Goal: Information Seeking & Learning: Learn about a topic

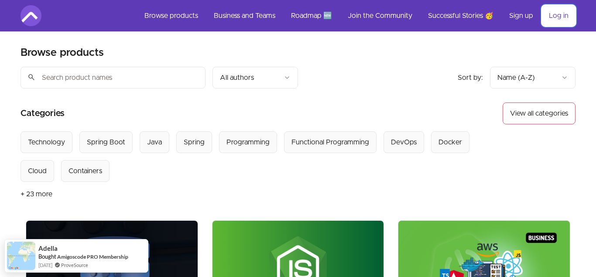
click at [548, 19] on link "Log in" at bounding box center [559, 15] width 34 height 21
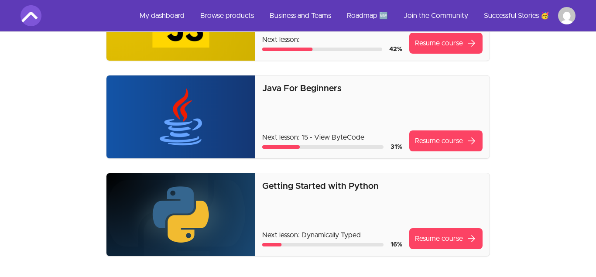
scroll to position [152, 0]
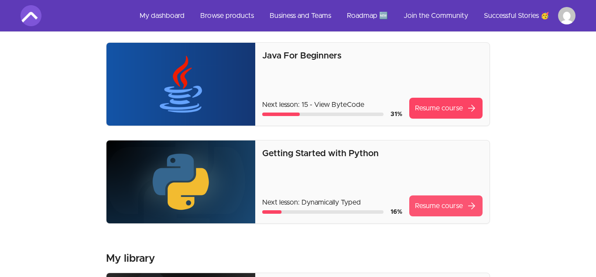
click at [433, 202] on link "Resume course arrow_forward" at bounding box center [445, 205] width 73 height 21
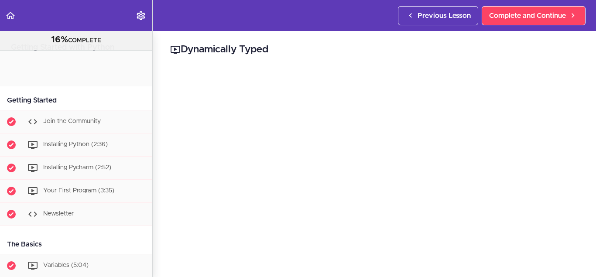
scroll to position [271, 0]
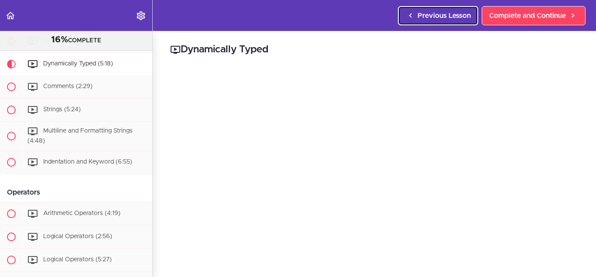
click at [438, 17] on span "Previous Lesson" at bounding box center [443, 15] width 53 height 10
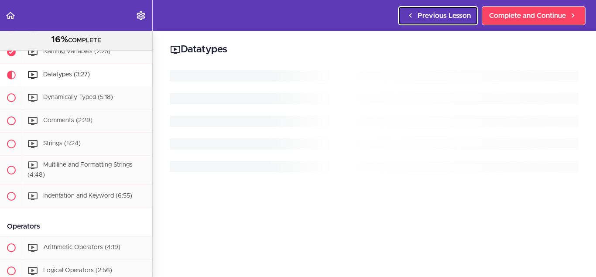
scroll to position [237, 0]
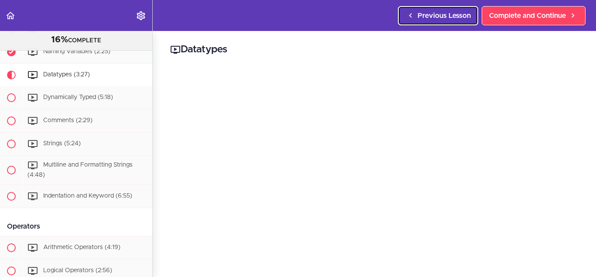
click at [411, 22] on link "Previous Lesson" at bounding box center [438, 15] width 80 height 19
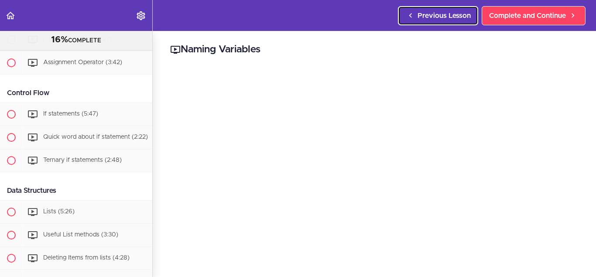
scroll to position [488, 0]
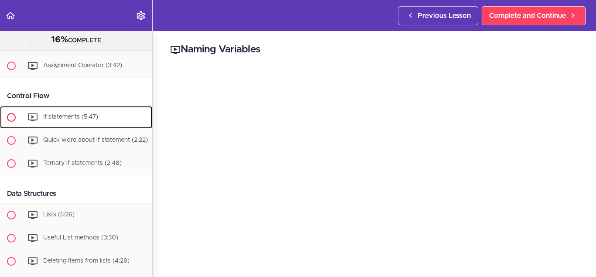
click at [114, 119] on div "If statements (5:47)" at bounding box center [88, 117] width 130 height 19
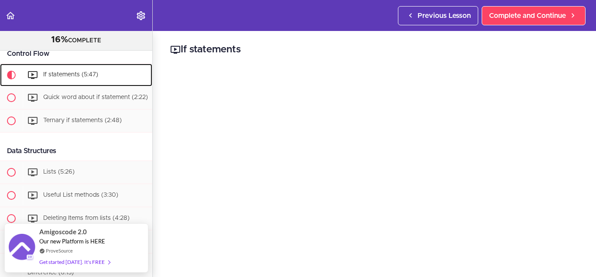
scroll to position [764, 0]
